Goal: Information Seeking & Learning: Learn about a topic

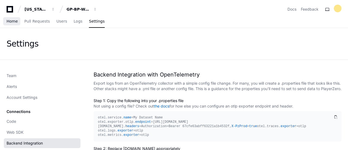
click at [11, 23] on span "Home" at bounding box center [12, 21] width 11 height 3
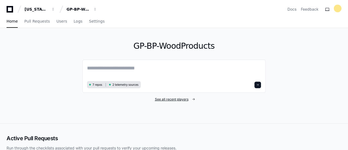
click at [182, 101] on span "See all recent players" at bounding box center [172, 99] width 34 height 4
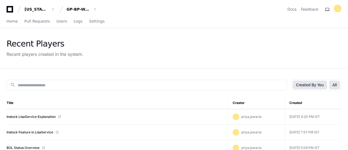
click at [336, 85] on button "All" at bounding box center [334, 85] width 11 height 9
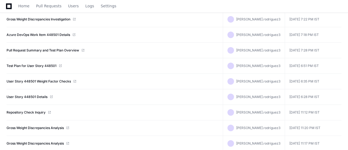
scroll to position [464, 0]
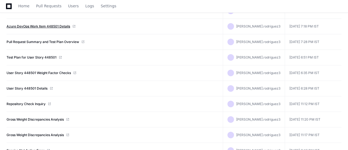
click at [56, 25] on link "Azure DevOps Work Item 448501 Details" at bounding box center [39, 26] width 64 height 4
click at [63, 24] on link "Azure DevOps Work Item 448501 Details" at bounding box center [39, 26] width 64 height 4
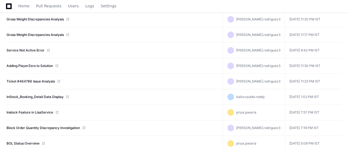
scroll to position [573, 0]
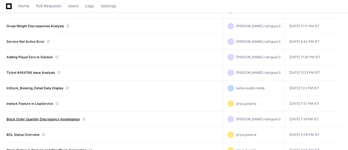
click at [68, 117] on link "Block Order Quantity Discrepancy Investigation" at bounding box center [43, 119] width 73 height 4
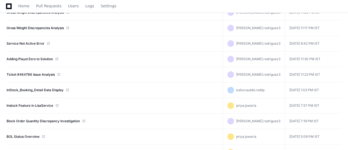
scroll to position [546, 0]
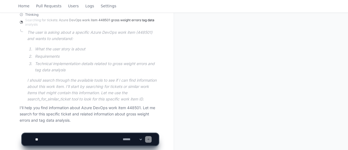
scroll to position [137, 0]
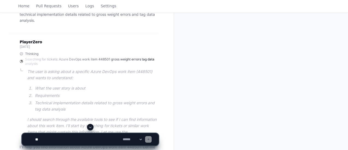
scroll to position [82, 0]
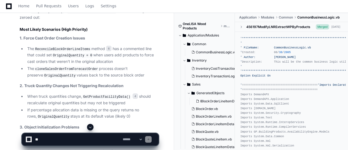
scroll to position [1146, 0]
